Goal: Transaction & Acquisition: Purchase product/service

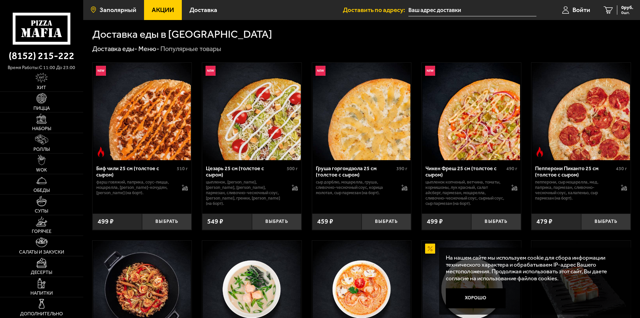
click at [110, 14] on link "Заполярный" at bounding box center [113, 10] width 61 height 20
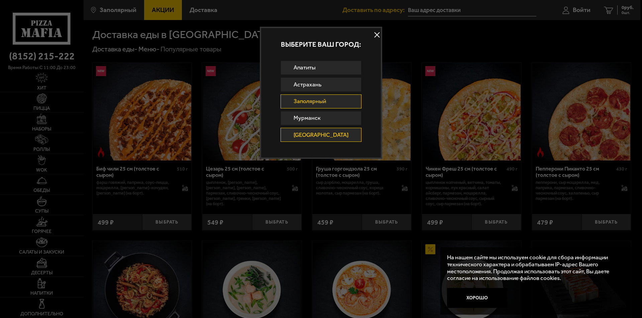
click at [327, 138] on link "Санкт-Петербург" at bounding box center [320, 135] width 81 height 14
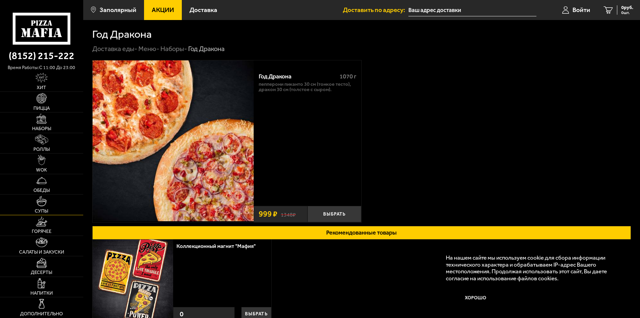
click at [55, 199] on link "Супы" at bounding box center [41, 205] width 83 height 20
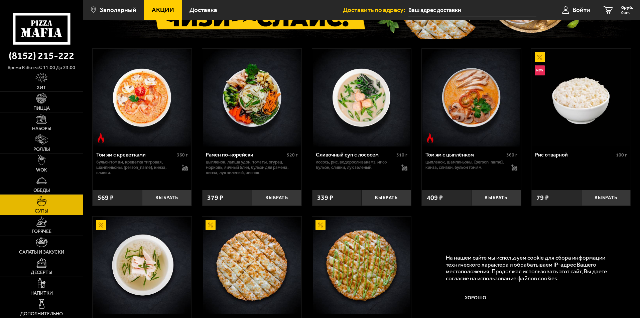
scroll to position [134, 0]
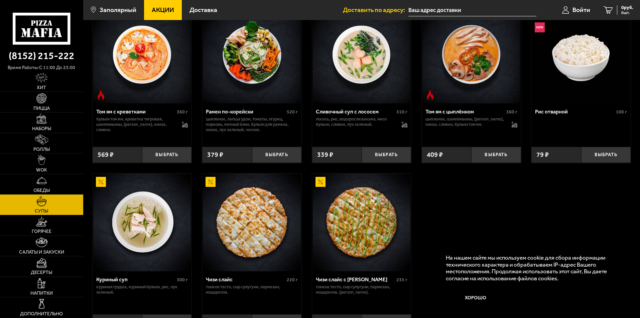
click at [488, 69] on img at bounding box center [471, 55] width 98 height 98
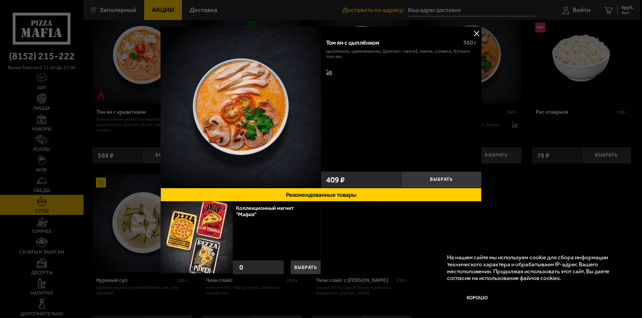
click at [475, 30] on button at bounding box center [476, 33] width 10 height 10
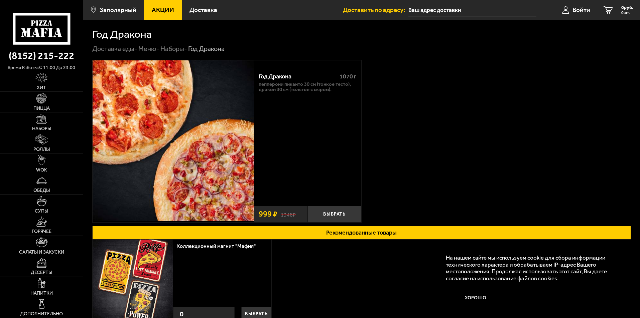
click at [50, 167] on link "WOK" at bounding box center [41, 164] width 83 height 20
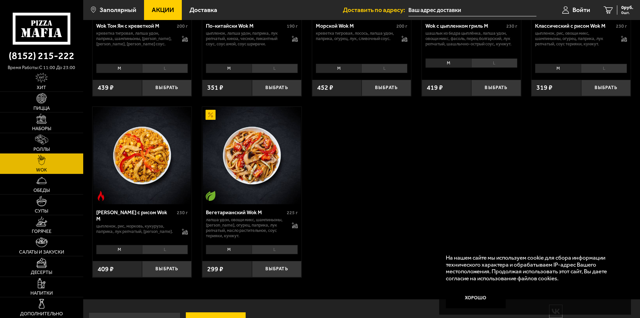
scroll to position [427, 0]
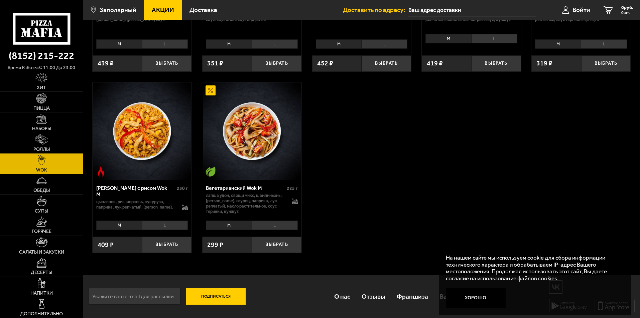
click at [53, 293] on link "Напитки" at bounding box center [41, 287] width 83 height 20
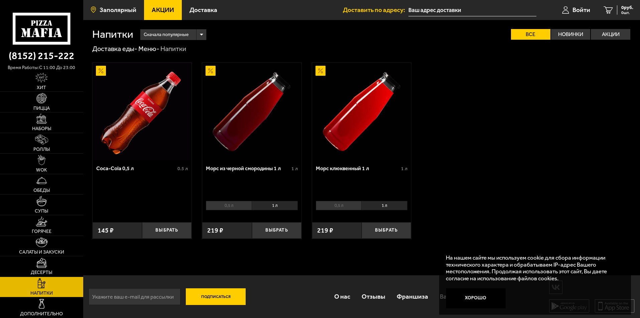
click at [120, 6] on link "Заполярный" at bounding box center [113, 10] width 61 height 20
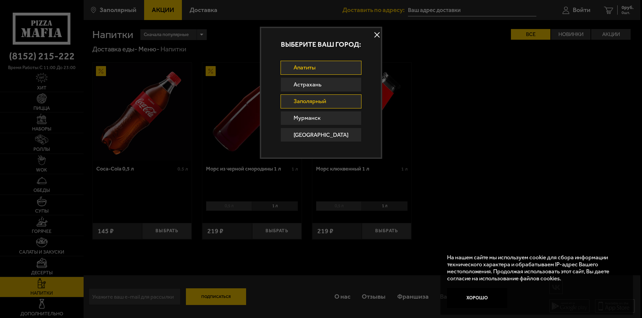
click at [316, 66] on link "Апатиты" at bounding box center [320, 68] width 81 height 14
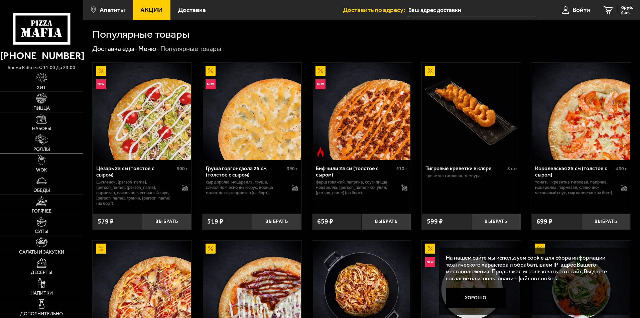
click at [43, 145] on img at bounding box center [41, 140] width 13 height 10
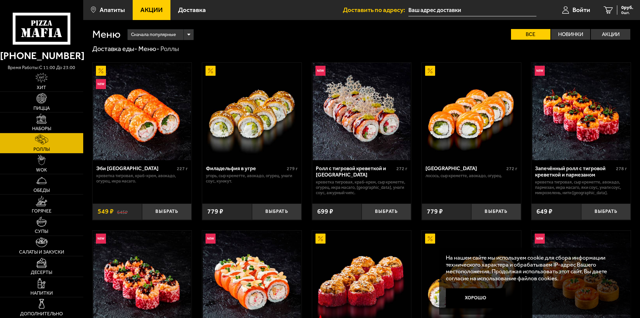
click at [464, 138] on img at bounding box center [471, 112] width 98 height 98
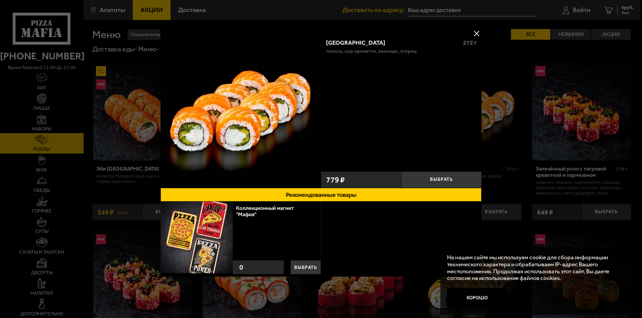
drag, startPoint x: 473, startPoint y: 35, endPoint x: 468, endPoint y: 35, distance: 5.0
click at [473, 35] on button at bounding box center [476, 33] width 10 height 10
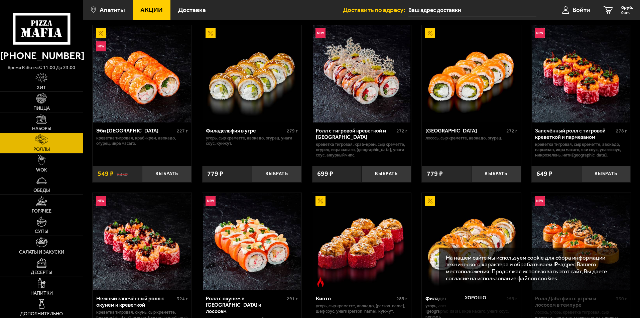
scroll to position [67, 0]
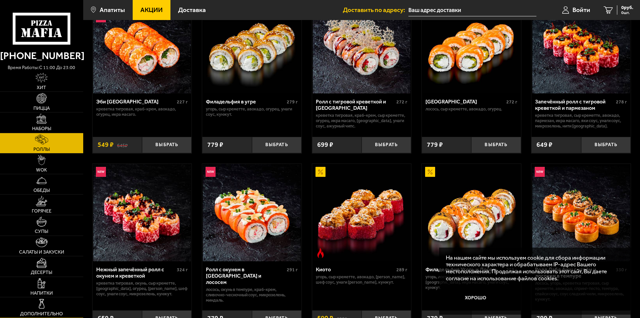
click at [38, 309] on img at bounding box center [41, 304] width 10 height 10
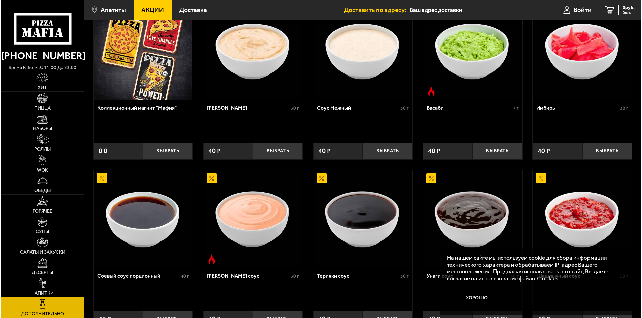
scroll to position [67, 0]
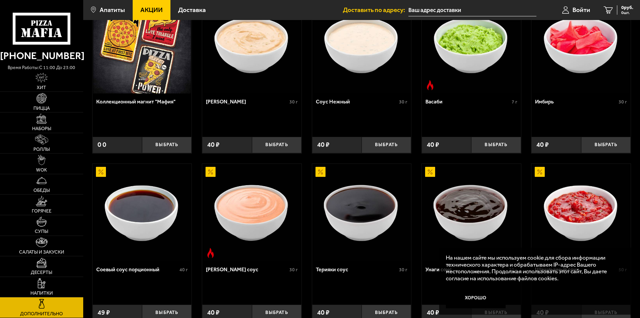
click at [364, 213] on img at bounding box center [362, 213] width 98 height 98
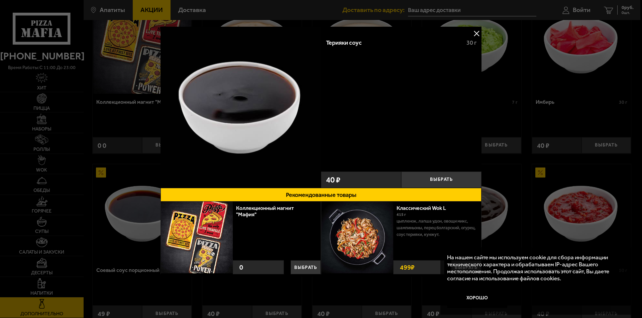
click at [476, 30] on button at bounding box center [476, 33] width 10 height 10
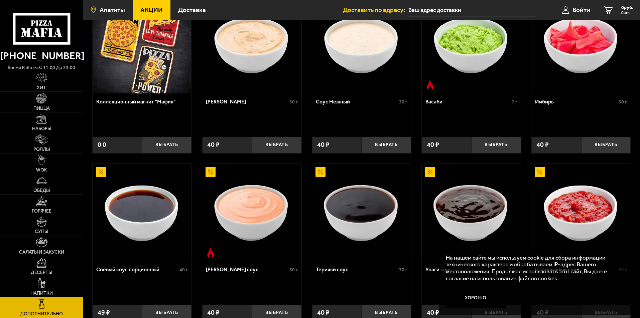
click at [111, 11] on span "Апатиты" at bounding box center [112, 10] width 25 height 6
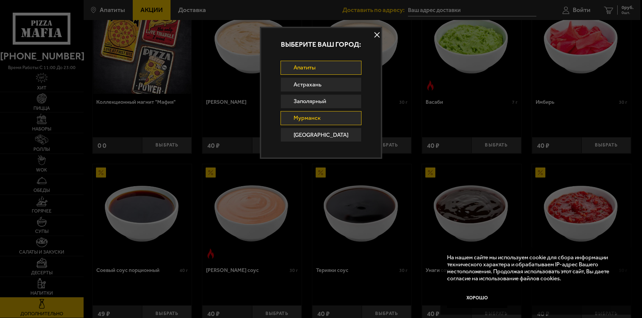
click at [294, 116] on link "Мурманск" at bounding box center [320, 118] width 81 height 14
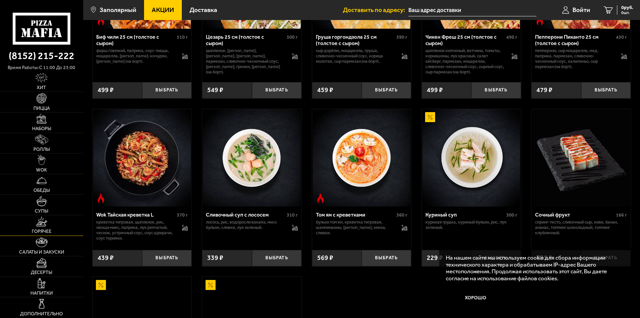
scroll to position [167, 0]
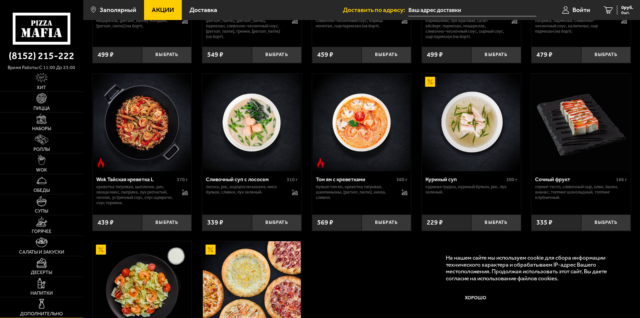
click at [44, 304] on img at bounding box center [41, 304] width 10 height 10
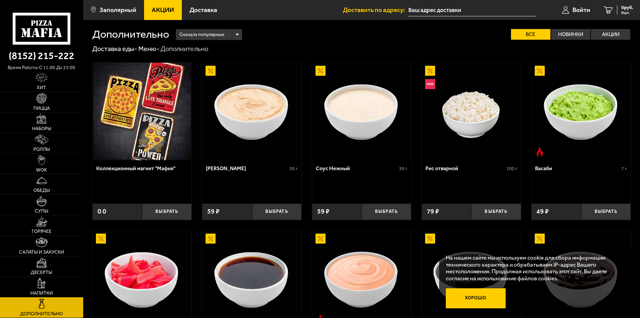
click at [472, 296] on button "Хорошо" at bounding box center [476, 299] width 60 height 20
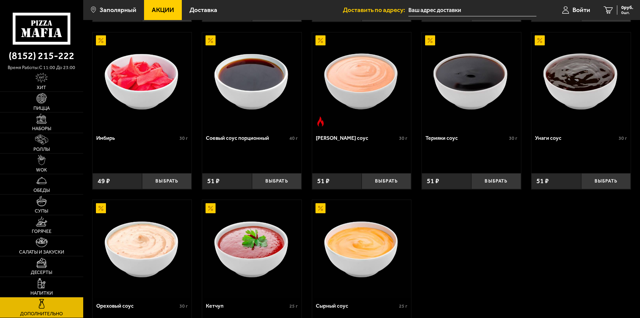
scroll to position [267, 0]
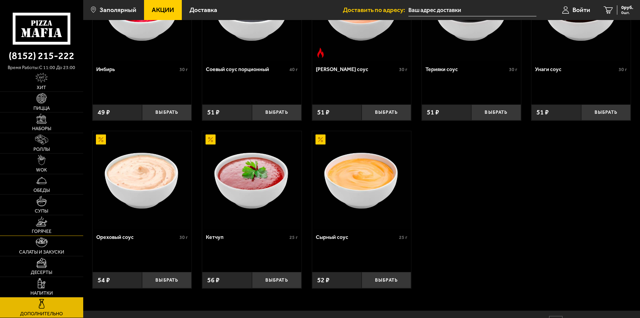
click at [41, 224] on img at bounding box center [41, 222] width 11 height 10
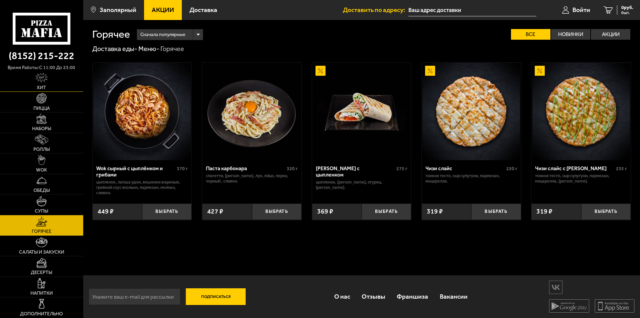
click at [47, 75] on img at bounding box center [41, 78] width 12 height 10
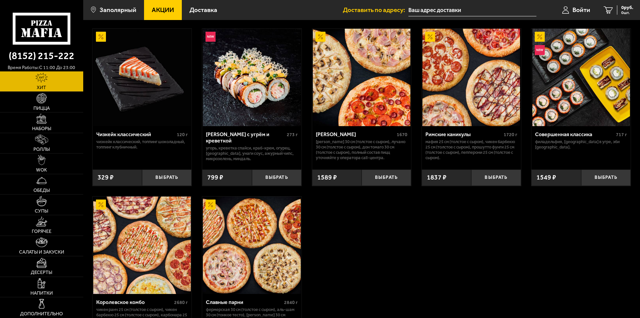
scroll to position [434, 0]
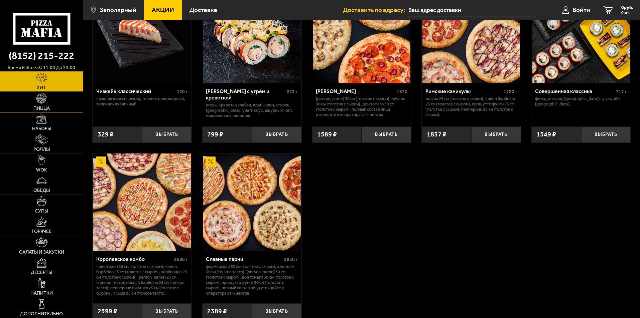
click at [49, 99] on link "Пицца" at bounding box center [41, 102] width 83 height 20
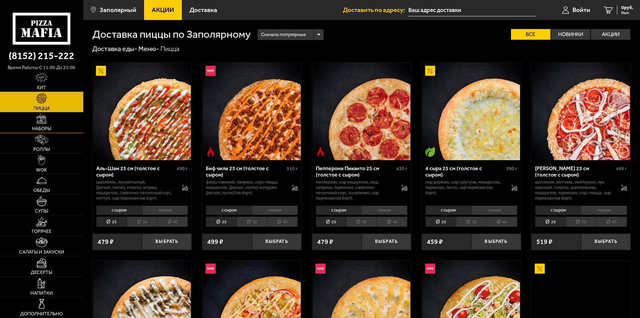
click at [46, 117] on img at bounding box center [41, 119] width 10 height 10
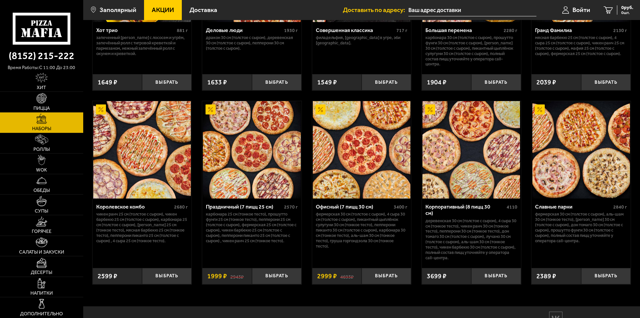
scroll to position [501, 0]
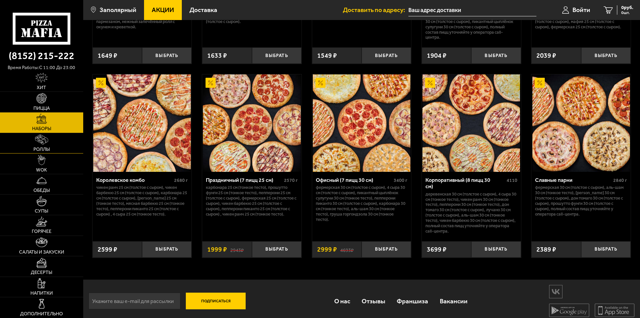
click at [39, 142] on img at bounding box center [41, 140] width 13 height 10
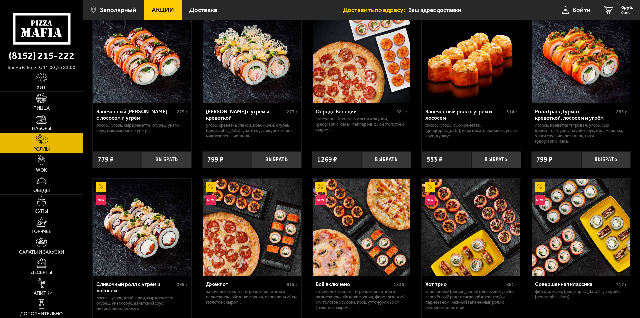
scroll to position [477, 0]
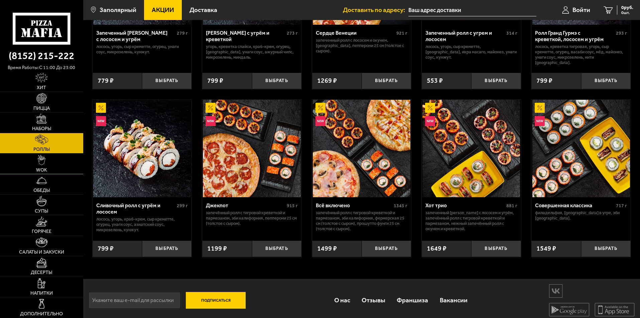
click at [64, 157] on link "WOK" at bounding box center [41, 164] width 83 height 20
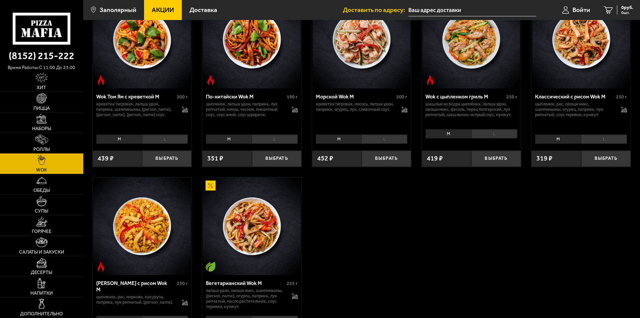
scroll to position [401, 0]
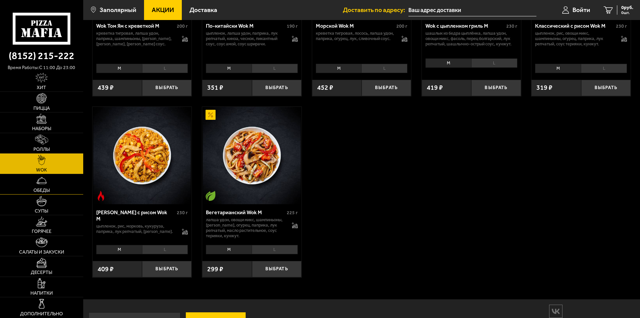
click at [43, 185] on img at bounding box center [41, 181] width 10 height 10
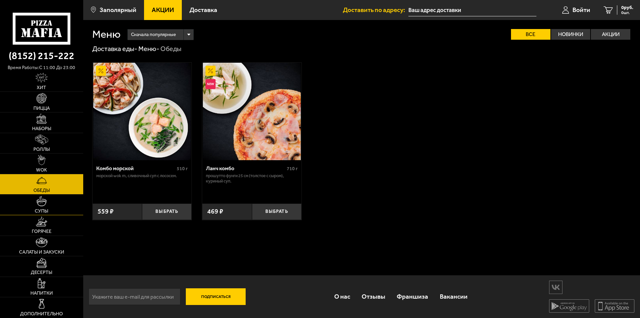
click at [41, 212] on span "Супы" at bounding box center [41, 211] width 13 height 5
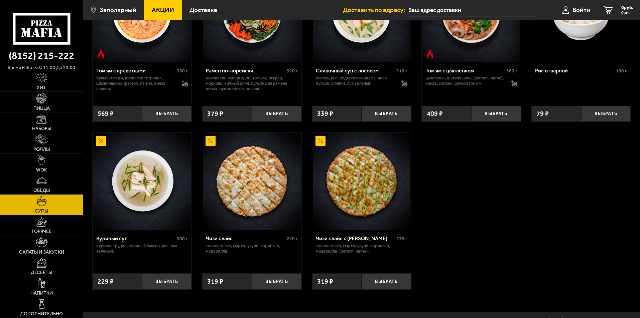
scroll to position [213, 0]
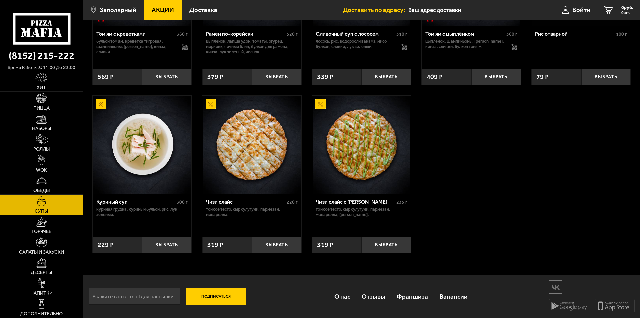
click at [33, 224] on link "Горячее" at bounding box center [41, 226] width 83 height 20
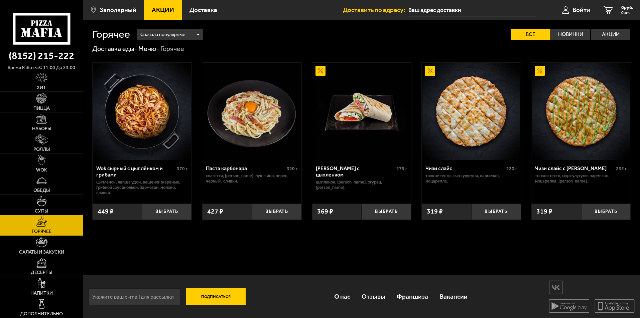
click at [54, 252] on span "Салаты и закуски" at bounding box center [41, 252] width 45 height 5
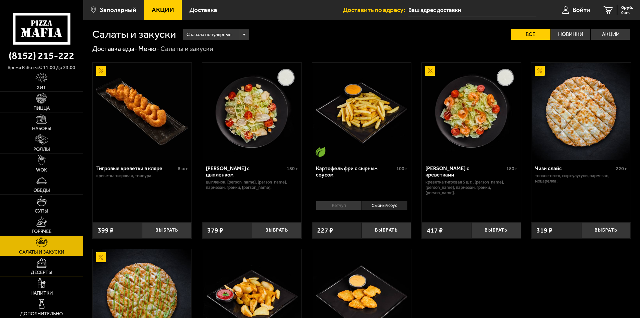
click at [47, 274] on span "Десерты" at bounding box center [41, 273] width 21 height 5
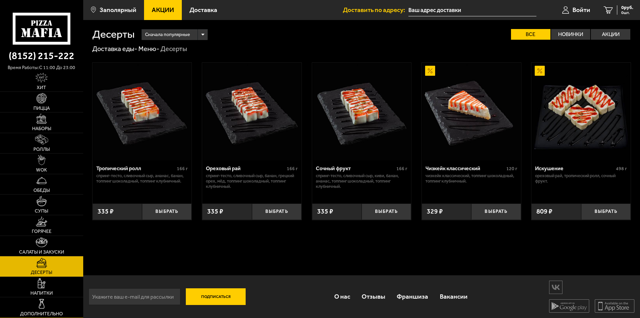
click at [50, 306] on link "Дополнительно" at bounding box center [41, 308] width 83 height 20
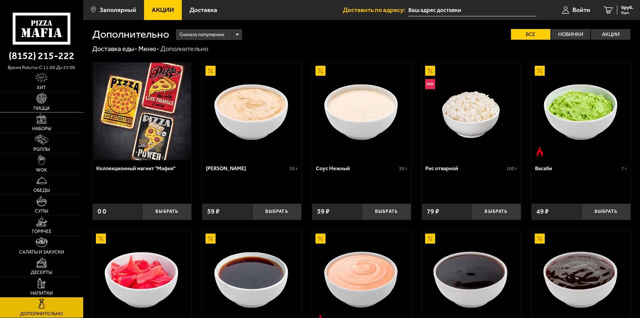
click at [26, 100] on link "Пицца" at bounding box center [41, 102] width 83 height 20
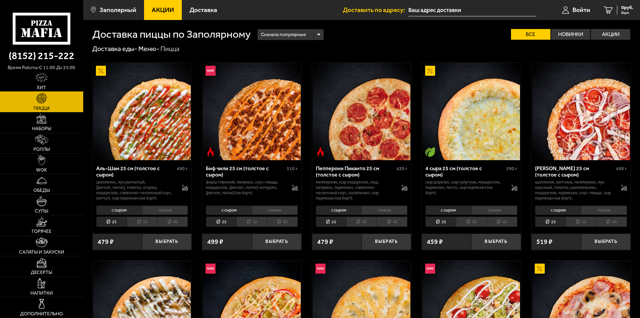
click at [37, 78] on img at bounding box center [41, 78] width 12 height 10
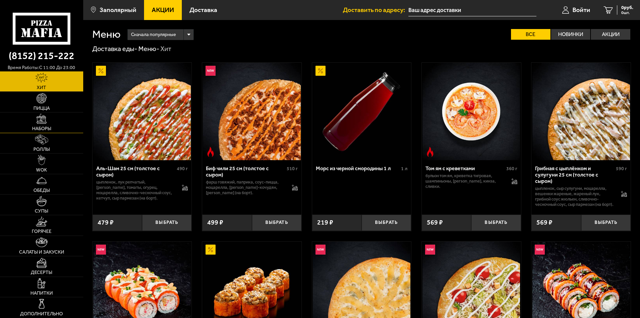
click at [45, 128] on span "Наборы" at bounding box center [41, 129] width 19 height 5
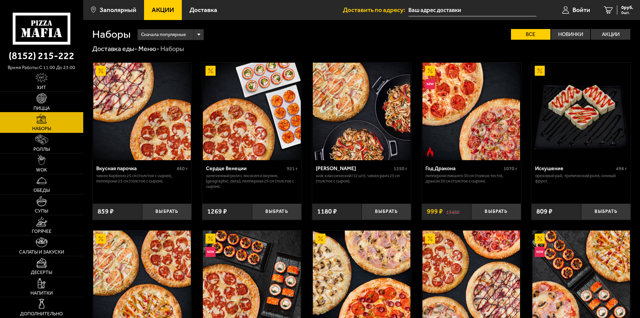
click at [51, 110] on link "Пицца" at bounding box center [41, 102] width 83 height 20
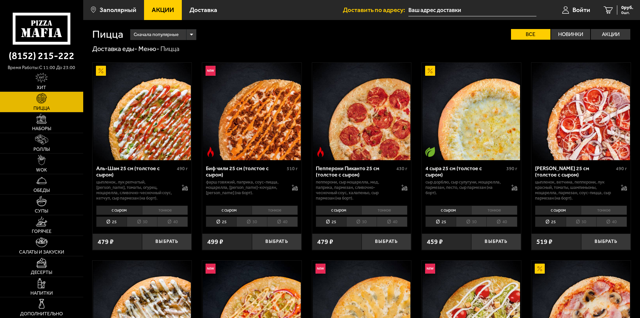
click at [49, 99] on link "Пицца" at bounding box center [41, 102] width 83 height 20
click at [516, 187] on icon at bounding box center [515, 188] width 6 height 5
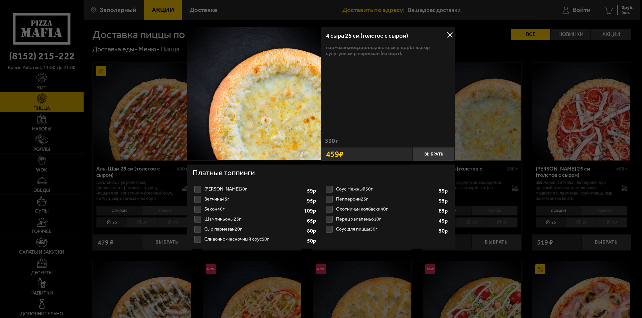
click at [367, 229] on label "Соус для пиццы 50г 1 2 3 4 5 6 7 8" at bounding box center [386, 230] width 125 height 10
click at [0, 0] on input "Соус для пиццы 50г 1 2 3 4 5 6 7 8" at bounding box center [0, 0] width 0 height 0
click at [367, 229] on label "Соус для пиццы 50г 1 2 3 4 5 6 7 8" at bounding box center [386, 230] width 125 height 10
click at [0, 0] on input "Соус для пиццы 50г 1 2 3 4 5 6 7 8" at bounding box center [0, 0] width 0 height 0
